Goal: Task Accomplishment & Management: Complete application form

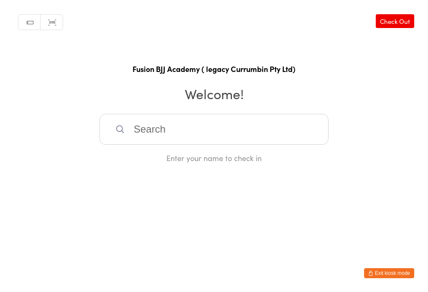
click at [387, 275] on button "Exit kiosk mode" at bounding box center [389, 273] width 50 height 10
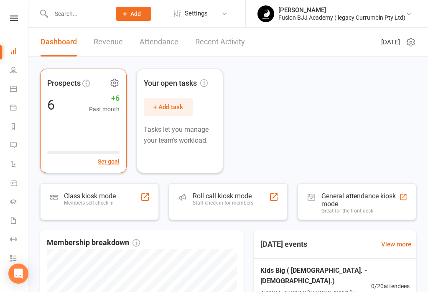
click at [79, 138] on div "Prospects 6 +6 Past month Set goal" at bounding box center [83, 121] width 87 height 105
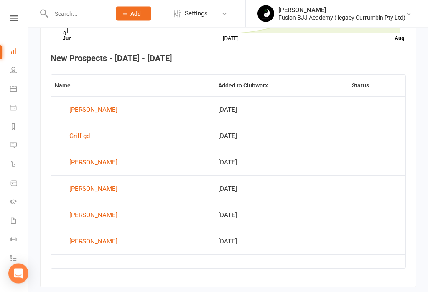
scroll to position [317, 0]
click at [112, 246] on link "[PERSON_NAME]" at bounding box center [133, 241] width 156 height 13
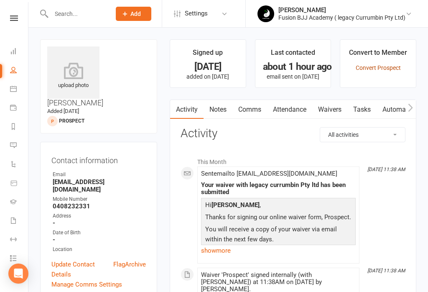
click at [375, 68] on link "Convert Prospect" at bounding box center [378, 67] width 45 height 7
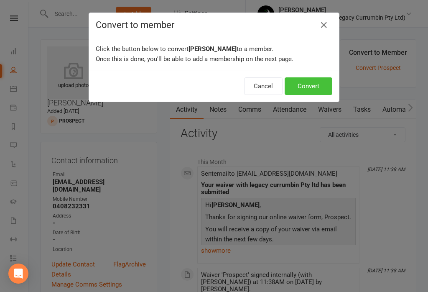
click at [307, 85] on button "Convert" at bounding box center [309, 86] width 48 height 18
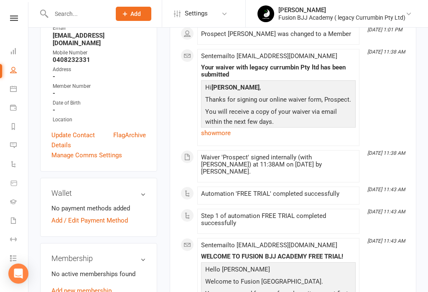
scroll to position [139, 0]
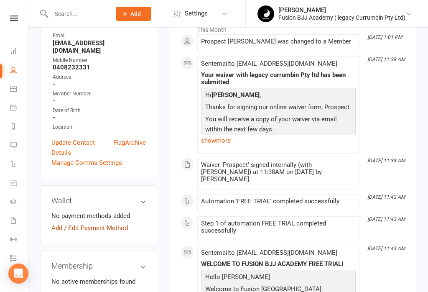
click at [96, 223] on link "Add / Edit Payment Method" at bounding box center [89, 228] width 77 height 10
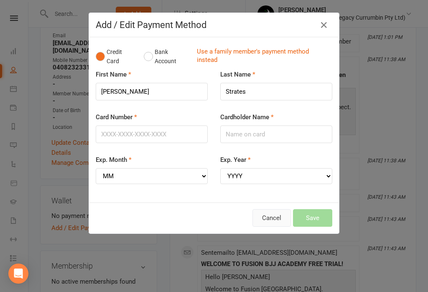
click at [266, 216] on button "Cancel" at bounding box center [272, 218] width 38 height 18
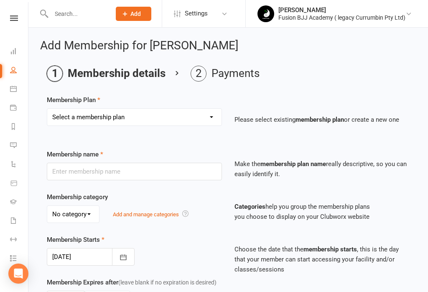
click at [109, 117] on select "Select a membership plan Create new Membership Plan ADULTS UNLIMITED ADULTS UNL…" at bounding box center [134, 117] width 174 height 17
select select "1"
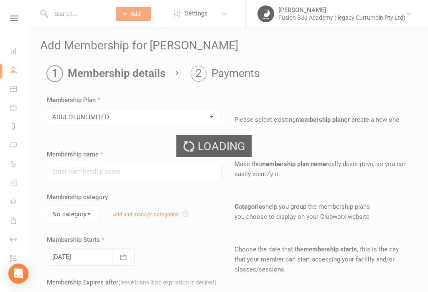
type input "ADULTS UNLIMITED"
select select "0"
type input "5"
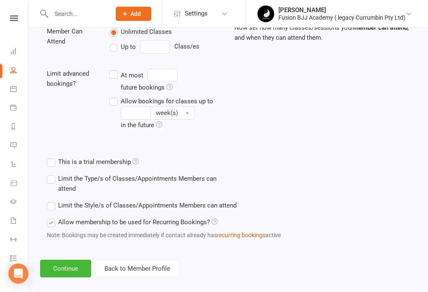
scroll to position [313, 0]
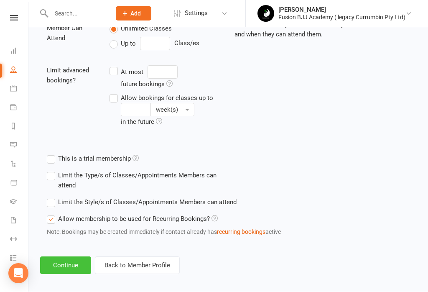
click at [66, 266] on button "Continue" at bounding box center [65, 266] width 51 height 18
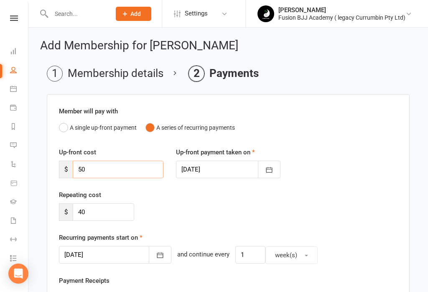
click at [102, 174] on input "50" at bounding box center [118, 170] width 91 height 18
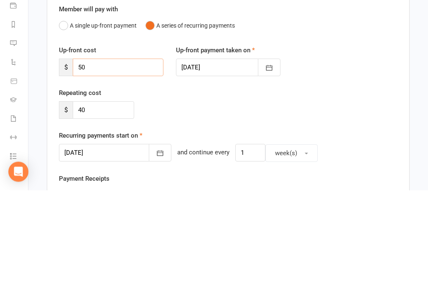
type input "5"
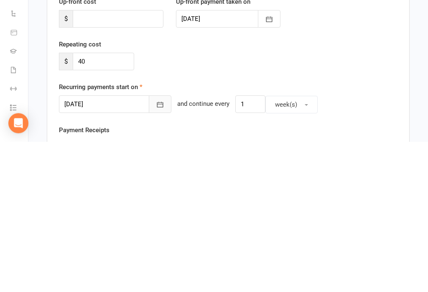
click at [156, 251] on icon "button" at bounding box center [160, 255] width 8 height 8
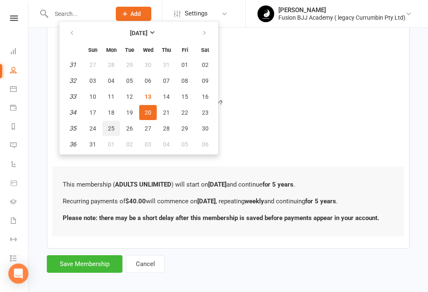
click at [112, 128] on span "25" at bounding box center [111, 128] width 7 height 7
type input "[DATE]"
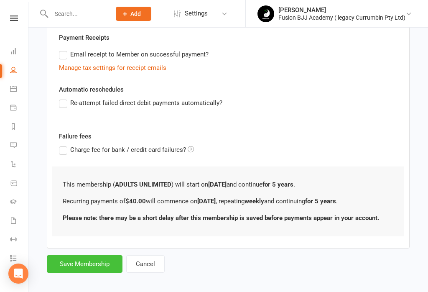
click at [81, 266] on button "Save Membership" at bounding box center [85, 264] width 76 height 18
type input "0"
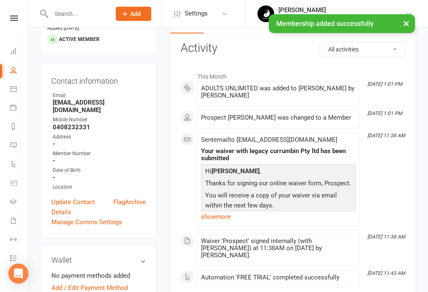
scroll to position [96, 0]
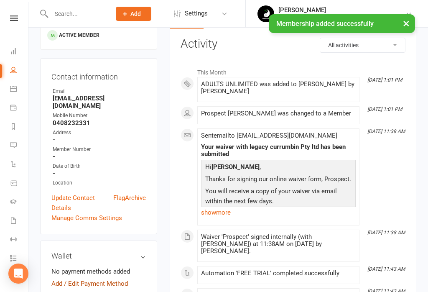
click at [96, 279] on link "Add / Edit Payment Method" at bounding box center [89, 284] width 77 height 10
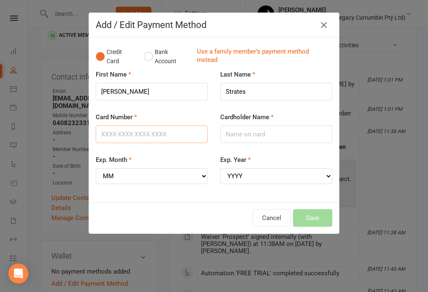
click at [158, 128] on input "Card Number" at bounding box center [152, 134] width 112 height 18
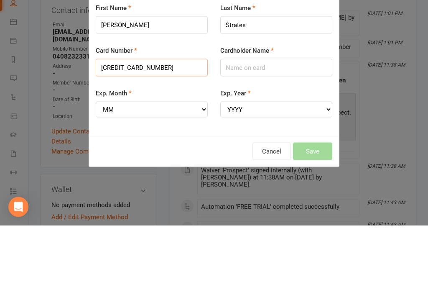
type input "[CREDIT_CARD_NUMBER]"
click at [299, 112] on div "Cardholder Name" at bounding box center [276, 127] width 112 height 31
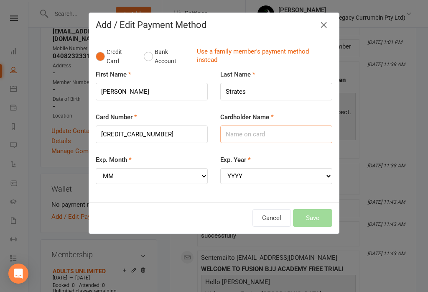
click at [292, 136] on input "Cardholder Name" at bounding box center [276, 134] width 112 height 18
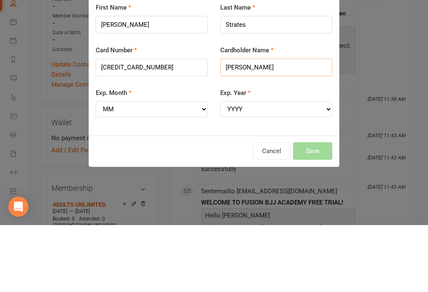
type input "[PERSON_NAME]"
click at [187, 168] on select "MM 01 02 03 04 05 06 07 08 09 10 11 12" at bounding box center [152, 176] width 112 height 16
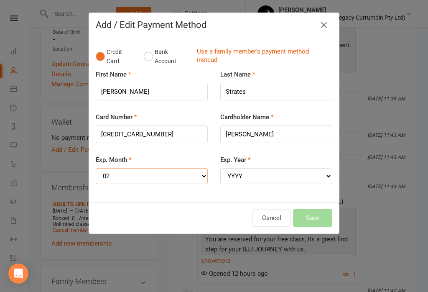
click at [173, 172] on select "MM 01 02 03 04 05 06 07 08 09 10 11 12" at bounding box center [152, 176] width 112 height 16
select select "06"
click at [272, 174] on select "YYYY 2025 2026 2027 2028 2029 2030 2031 2032 2033 2034" at bounding box center [276, 176] width 112 height 16
select select "2026"
click at [312, 220] on button "Save" at bounding box center [312, 218] width 39 height 18
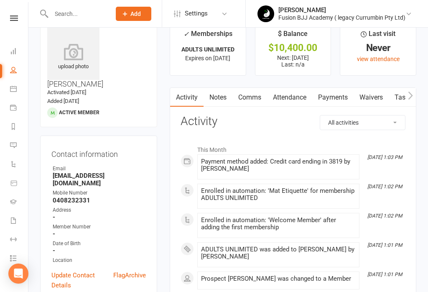
scroll to position [0, 0]
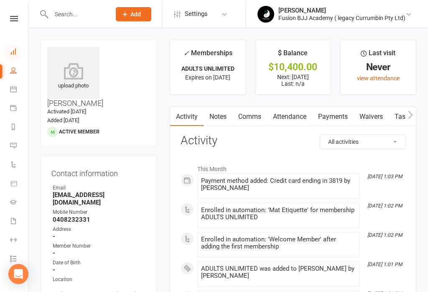
click at [15, 51] on icon at bounding box center [13, 51] width 7 height 7
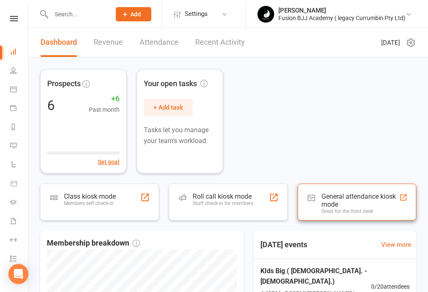
click at [367, 207] on div "General attendance kiosk mode" at bounding box center [361, 200] width 78 height 16
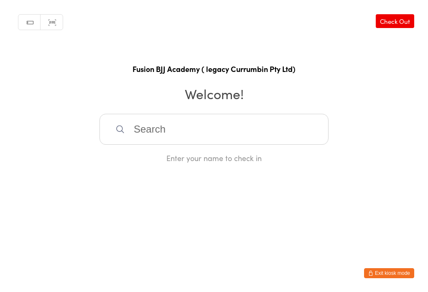
click at [163, 128] on input "search" at bounding box center [214, 129] width 229 height 31
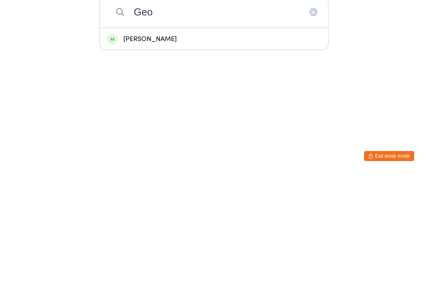
type input "Geo"
click at [151, 145] on div "george Strates" at bounding box center [214, 156] width 228 height 22
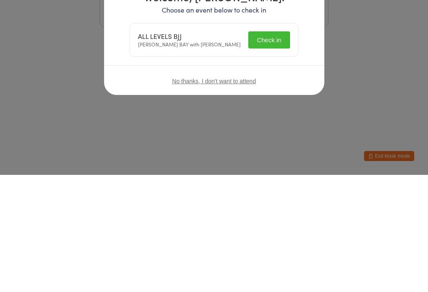
click at [307, 182] on div "No thanks, I don't want to attend" at bounding box center [214, 197] width 220 height 31
click at [296, 182] on div "No thanks, I don't want to attend" at bounding box center [214, 197] width 220 height 31
click at [295, 182] on div "No thanks, I don't want to attend" at bounding box center [214, 197] width 220 height 31
click at [294, 65] on div "Welcome, george Strates! Choose an event below to check in ALL LEVELS BJJ SANDY…" at bounding box center [214, 139] width 187 height 148
click at [302, 65] on div "Welcome, george Strates! Choose an event below to check in ALL LEVELS BJJ SANDY…" at bounding box center [214, 139] width 187 height 148
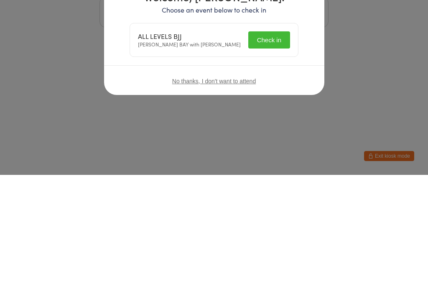
click at [297, 65] on div "Welcome, george Strates! Choose an event below to check in ALL LEVELS BJJ SANDY…" at bounding box center [214, 139] width 187 height 148
click at [298, 65] on div "Welcome, george Strates! Choose an event below to check in ALL LEVELS BJJ SANDY…" at bounding box center [214, 139] width 187 height 148
click at [302, 65] on div "Welcome, george Strates! Choose an event below to check in ALL LEVELS BJJ SANDY…" at bounding box center [214, 139] width 187 height 148
click at [299, 182] on div "No thanks, I don't want to attend" at bounding box center [214, 197] width 220 height 31
click at [298, 65] on div "Welcome, george Strates! Choose an event below to check in ALL LEVELS BJJ SANDY…" at bounding box center [214, 139] width 187 height 148
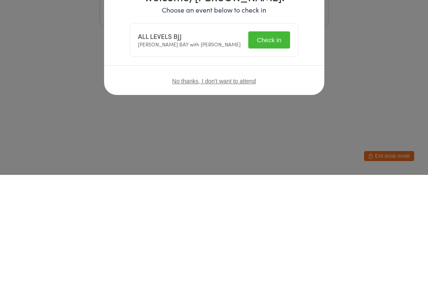
click at [292, 65] on div "Welcome, george Strates! Choose an event below to check in ALL LEVELS BJJ SANDY…" at bounding box center [214, 139] width 187 height 148
click at [305, 65] on div "Welcome, george Strates! Choose an event below to check in ALL LEVELS BJJ SANDY…" at bounding box center [214, 139] width 187 height 148
click at [296, 65] on div "Welcome, george Strates! Choose an event below to check in ALL LEVELS BJJ SANDY…" at bounding box center [214, 139] width 187 height 148
click at [302, 65] on div "Welcome, george Strates! Choose an event below to check in ALL LEVELS BJJ SANDY…" at bounding box center [214, 139] width 187 height 148
click at [299, 65] on div "Welcome, george Strates! Choose an event below to check in ALL LEVELS BJJ SANDY…" at bounding box center [214, 139] width 187 height 148
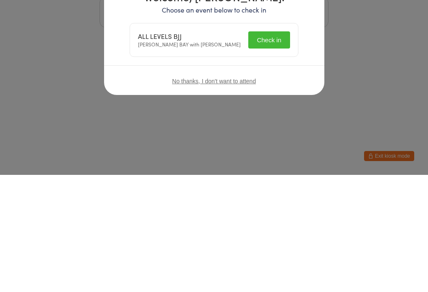
click at [303, 65] on div "Welcome, george Strates! Choose an event below to check in ALL LEVELS BJJ SANDY…" at bounding box center [214, 139] width 187 height 148
click at [302, 65] on div "Welcome, george Strates! Choose an event below to check in ALL LEVELS BJJ SANDY…" at bounding box center [214, 139] width 187 height 148
click at [302, 182] on div "No thanks, I don't want to attend" at bounding box center [214, 197] width 220 height 31
click at [299, 65] on div "Welcome, george Strates! Choose an event below to check in ALL LEVELS BJJ SANDY…" at bounding box center [214, 139] width 187 height 148
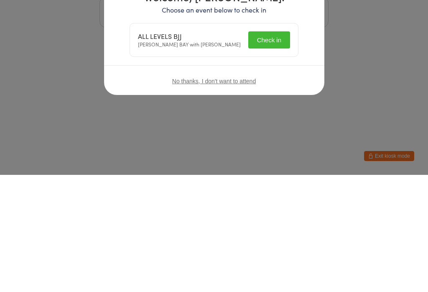
click at [296, 65] on div "Welcome, george Strates! Choose an event below to check in ALL LEVELS BJJ SANDY…" at bounding box center [214, 139] width 187 height 148
click at [294, 65] on div "Welcome, george Strates! Choose an event below to check in ALL LEVELS BJJ SANDY…" at bounding box center [214, 139] width 187 height 148
click at [302, 65] on div "Welcome, george Strates! Choose an event below to check in ALL LEVELS BJJ SANDY…" at bounding box center [214, 139] width 187 height 148
click at [292, 65] on div "Welcome, george Strates! Choose an event below to check in ALL LEVELS BJJ SANDY…" at bounding box center [214, 139] width 187 height 148
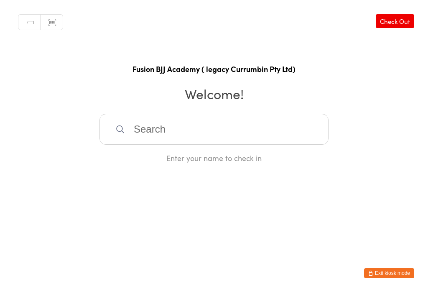
click at [396, 272] on button "Exit kiosk mode" at bounding box center [389, 273] width 50 height 10
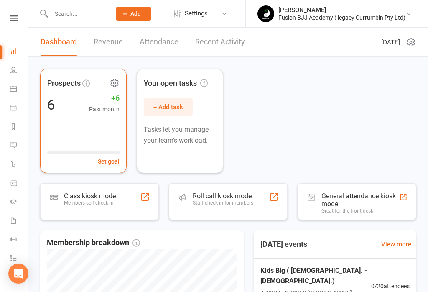
click at [78, 140] on div "Prospects 6 +6 Past month Set goal" at bounding box center [83, 121] width 87 height 105
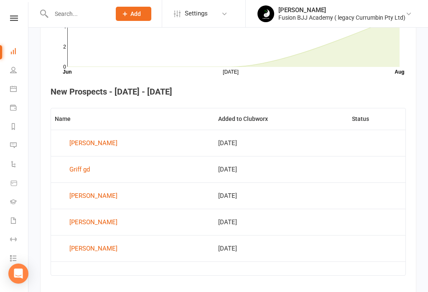
scroll to position [287, 0]
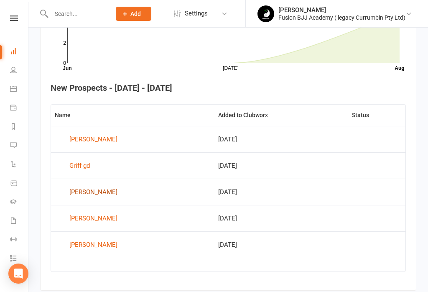
click at [91, 196] on div "[PERSON_NAME]" at bounding box center [93, 192] width 48 height 13
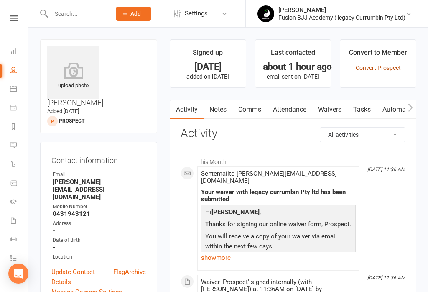
click at [383, 70] on link "Convert Prospect" at bounding box center [378, 67] width 45 height 7
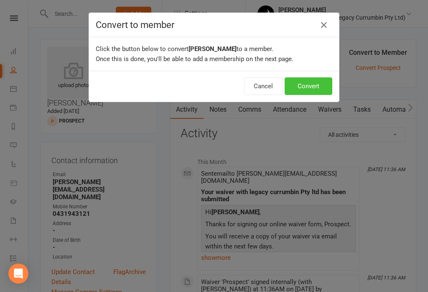
click at [302, 86] on button "Convert" at bounding box center [309, 86] width 48 height 18
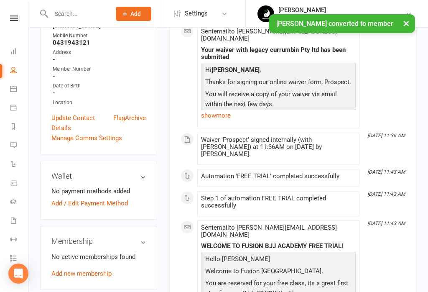
scroll to position [172, 0]
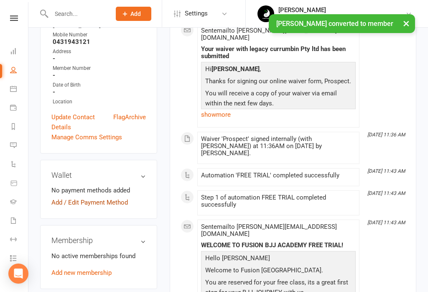
click at [96, 197] on link "Add / Edit Payment Method" at bounding box center [89, 202] width 77 height 10
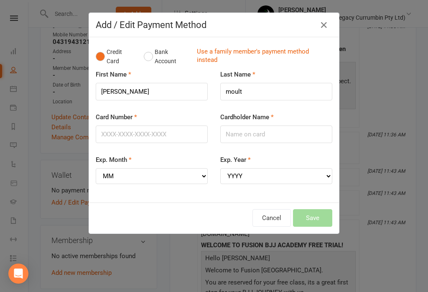
click at [316, 26] on h4 "Add / Edit Payment Method" at bounding box center [214, 25] width 237 height 10
click at [325, 28] on icon "button" at bounding box center [324, 25] width 10 height 10
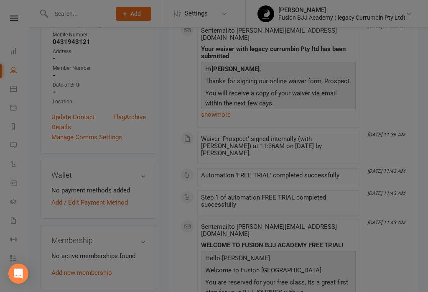
click at [323, 26] on li "Fabio Glazer Fusion BJJ Academy ( legacy Currumbin Pty Ltd) My profile My subsc…" at bounding box center [337, 13] width 183 height 27
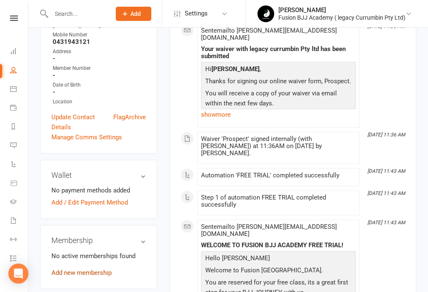
click at [89, 269] on link "Add new membership" at bounding box center [81, 273] width 60 height 8
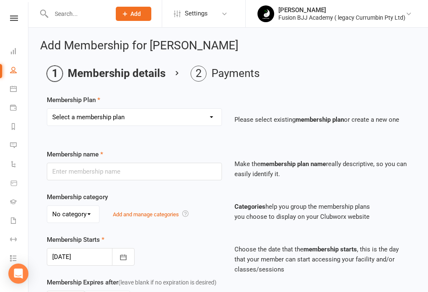
click at [108, 113] on select "Select a membership plan Create new Membership Plan ADULTS UNLIMITED ADULTS UNL…" at bounding box center [134, 117] width 174 height 17
select select "1"
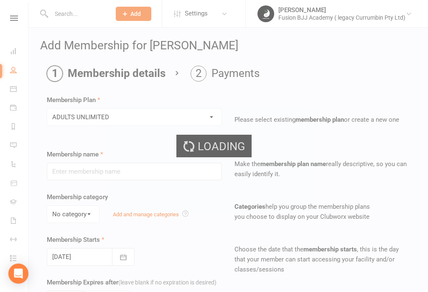
type input "ADULTS UNLIMITED"
select select "0"
type input "5"
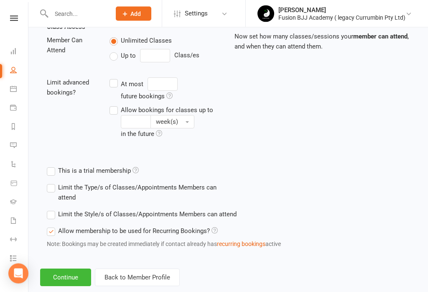
scroll to position [313, 0]
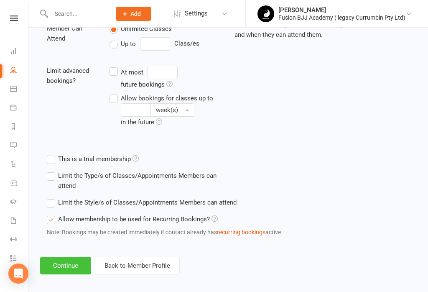
click at [70, 268] on button "Continue" at bounding box center [65, 266] width 51 height 18
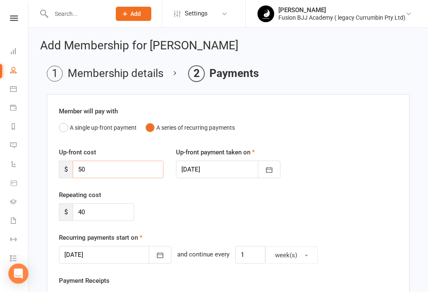
click at [101, 169] on input "50" at bounding box center [118, 170] width 91 height 18
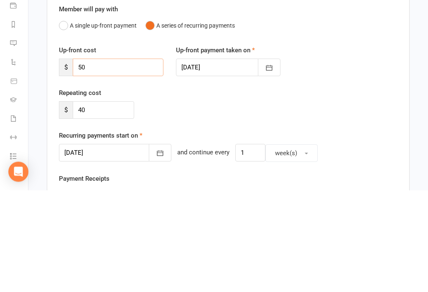
type input "5"
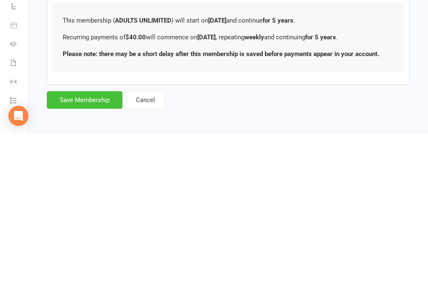
click at [97, 249] on button "Save Membership" at bounding box center [85, 258] width 76 height 18
type input "0"
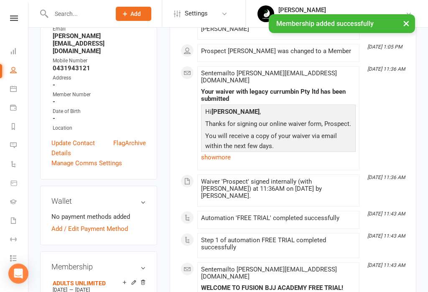
scroll to position [162, 0]
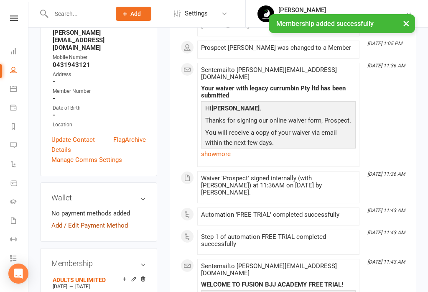
click at [110, 220] on link "Add / Edit Payment Method" at bounding box center [89, 225] width 77 height 10
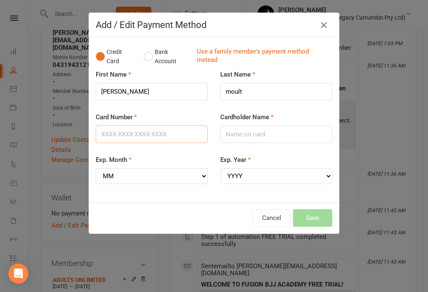
click at [167, 129] on input "Card Number" at bounding box center [152, 134] width 112 height 18
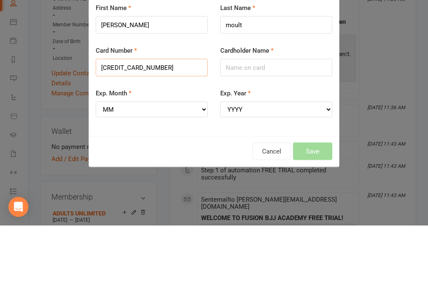
type input "5217295384179010"
click at [264, 125] on input "Cardholder Name" at bounding box center [276, 134] width 112 height 18
type input "James Moult"
click at [197, 168] on select "MM 01 02 03 04 05 06 07 08 09 10 11 12" at bounding box center [152, 176] width 112 height 16
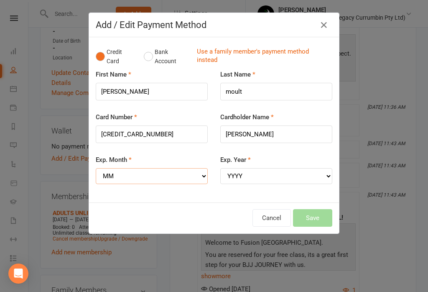
select select "11"
click at [297, 175] on select "YYYY 2025 2026 2027 2028 2029 2030 2031 2032 2033 2034" at bounding box center [276, 176] width 112 height 16
select select "2026"
click at [312, 212] on button "Save" at bounding box center [312, 218] width 39 height 18
